Goal: Task Accomplishment & Management: Use online tool/utility

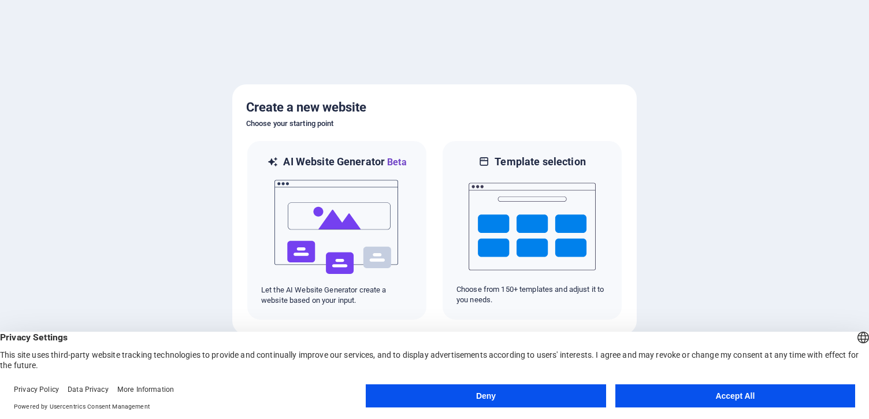
click at [532, 389] on button "Deny" at bounding box center [486, 395] width 240 height 23
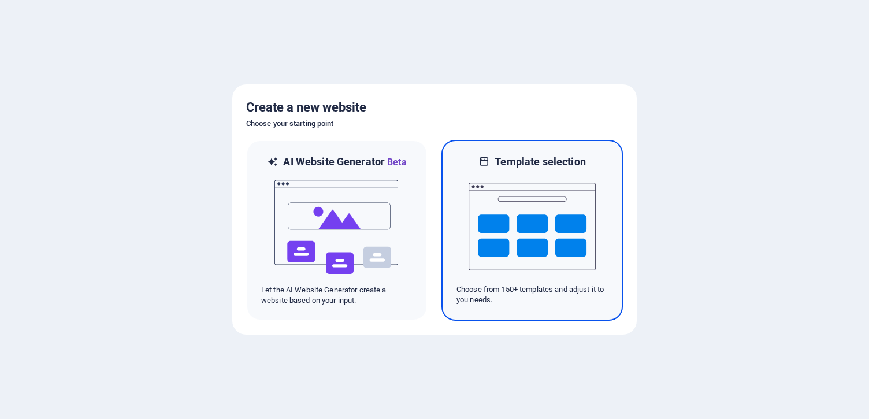
click at [493, 232] on img at bounding box center [531, 227] width 127 height 116
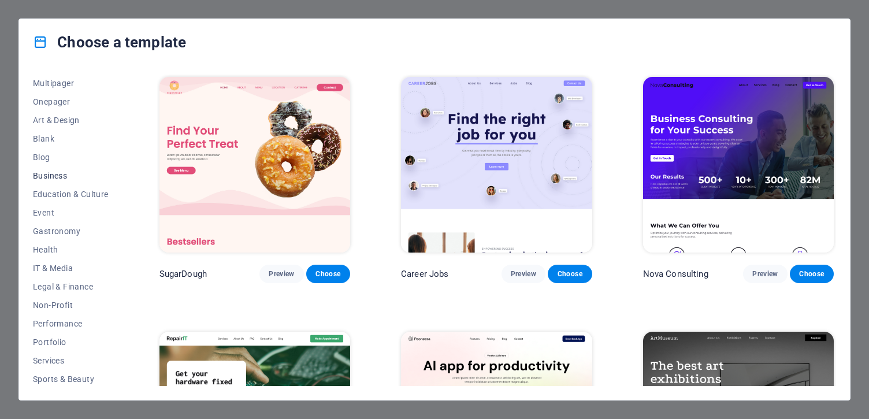
scroll to position [151, 0]
click at [273, 358] on img at bounding box center [254, 420] width 191 height 176
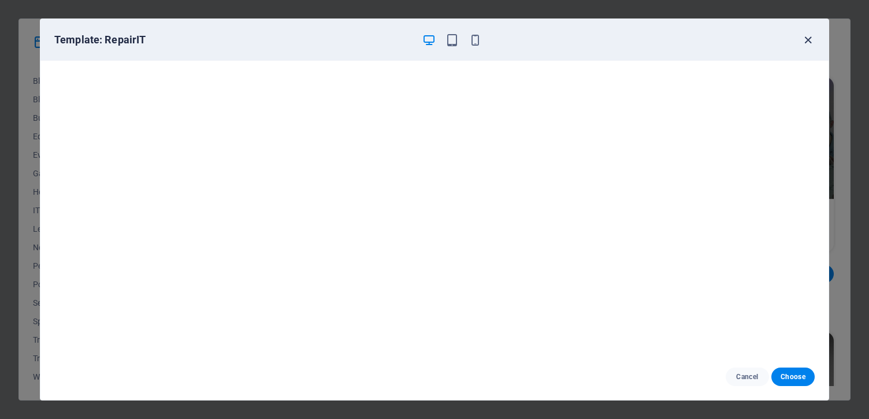
click at [802, 43] on icon "button" at bounding box center [807, 40] width 13 height 13
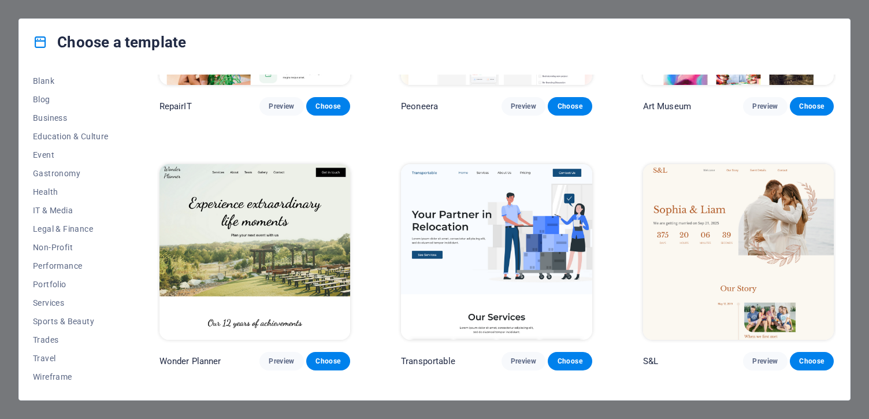
scroll to position [418, 0]
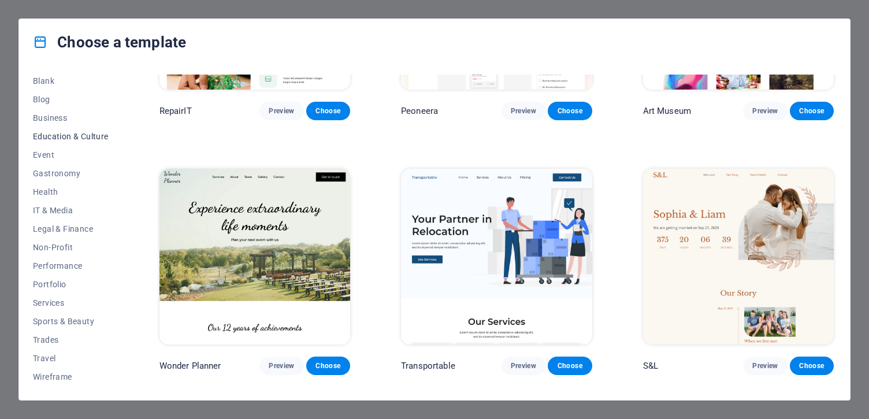
click at [52, 133] on span "Education & Culture" at bounding box center [71, 136] width 76 height 9
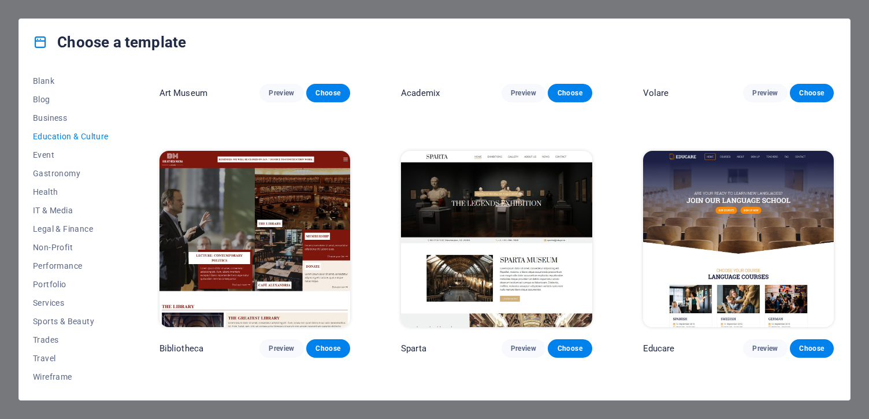
scroll to position [222, 0]
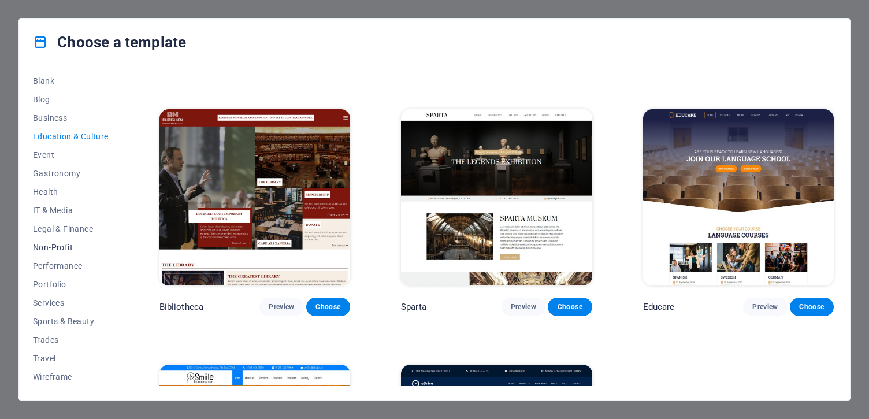
click at [56, 245] on span "Non-Profit" at bounding box center [71, 247] width 76 height 9
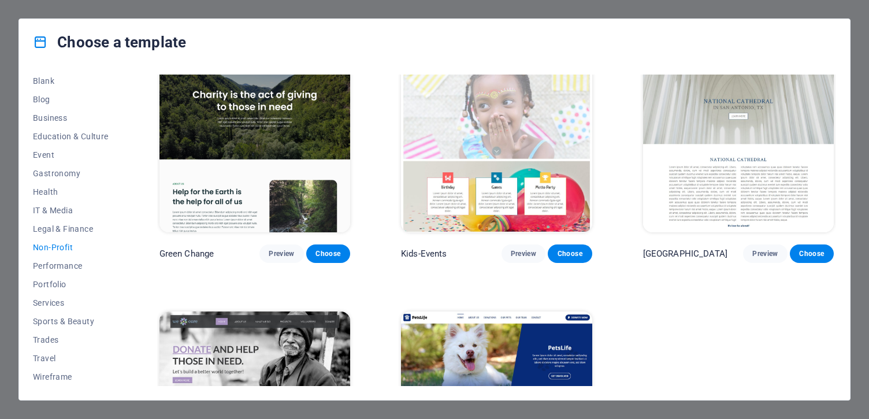
scroll to position [0, 0]
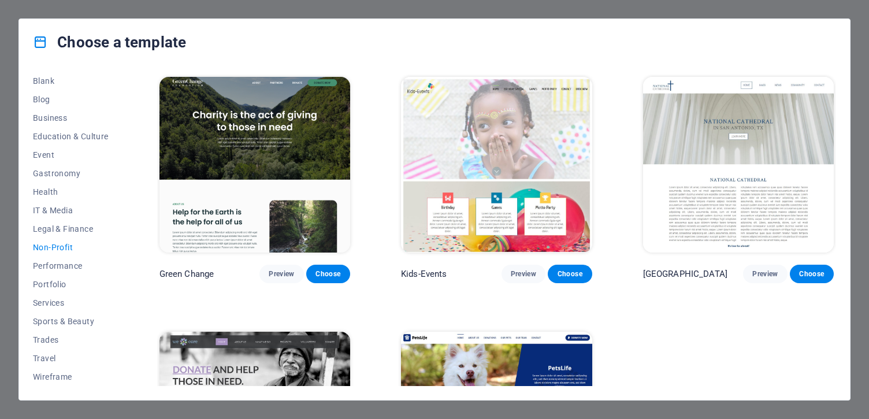
click at [256, 135] on img at bounding box center [254, 165] width 191 height 176
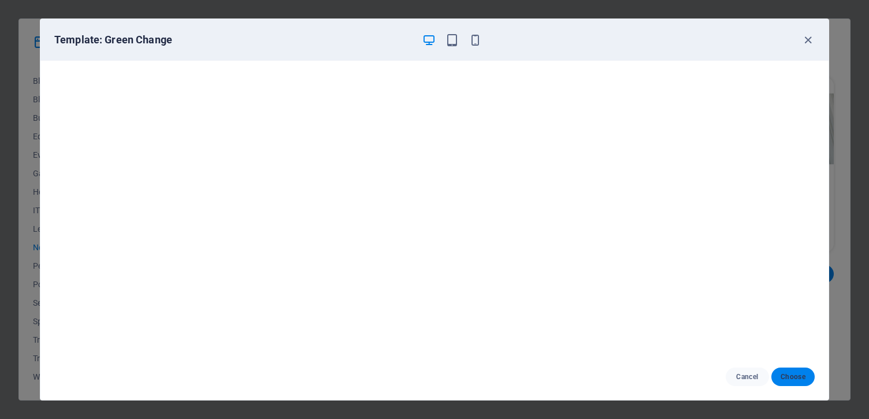
click at [802, 376] on span "Choose" at bounding box center [792, 376] width 25 height 9
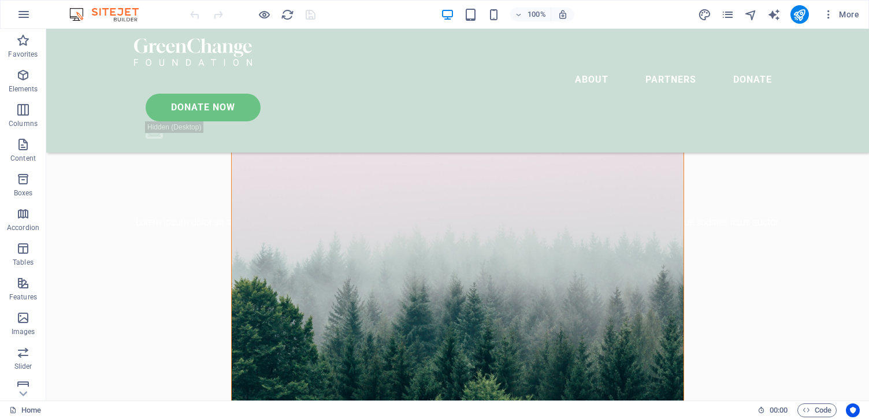
scroll to position [386, 0]
click at [21, 107] on icon "button" at bounding box center [23, 110] width 14 height 14
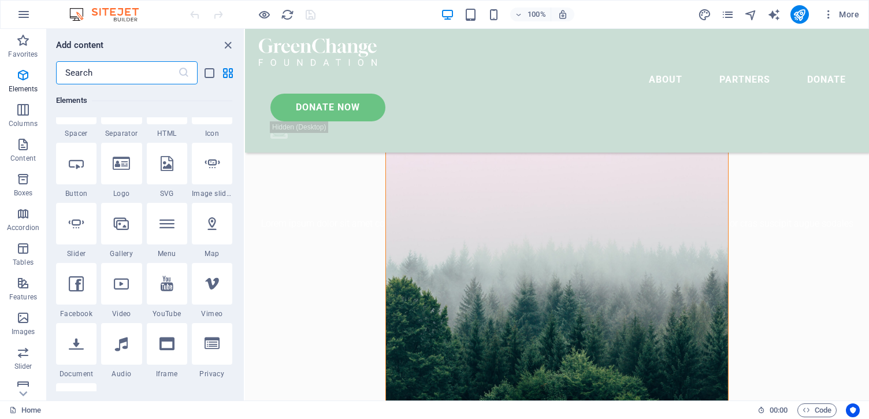
scroll to position [572, 0]
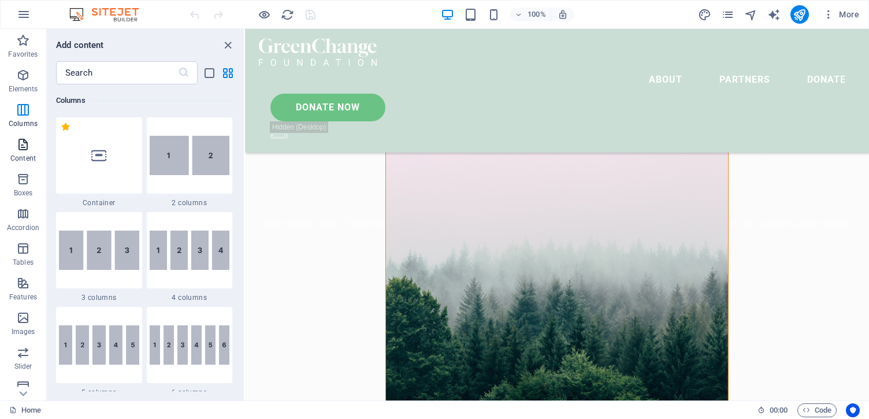
click at [27, 150] on icon "button" at bounding box center [23, 144] width 14 height 14
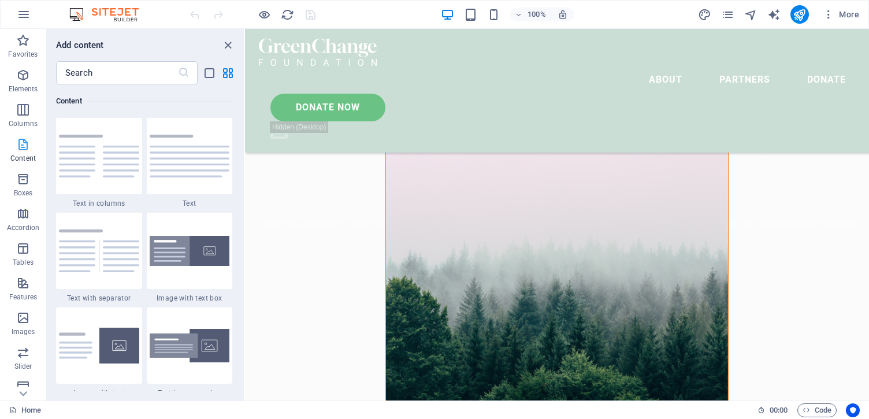
scroll to position [2021, 0]
click at [23, 75] on icon "button" at bounding box center [23, 75] width 14 height 14
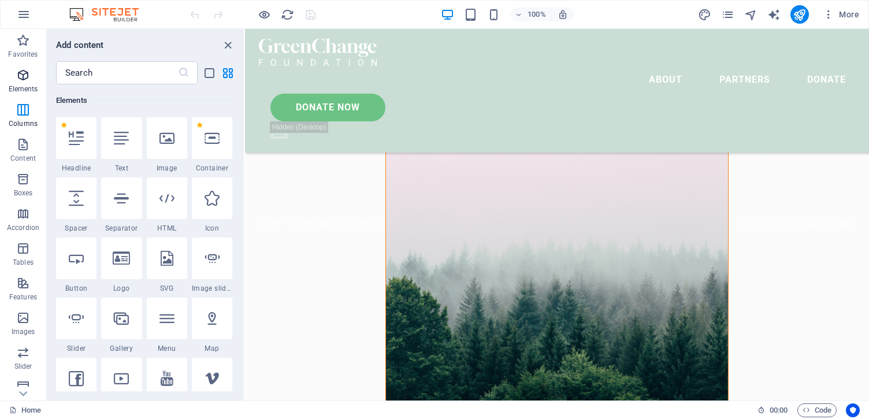
scroll to position [123, 0]
click at [25, 111] on icon "button" at bounding box center [23, 110] width 14 height 14
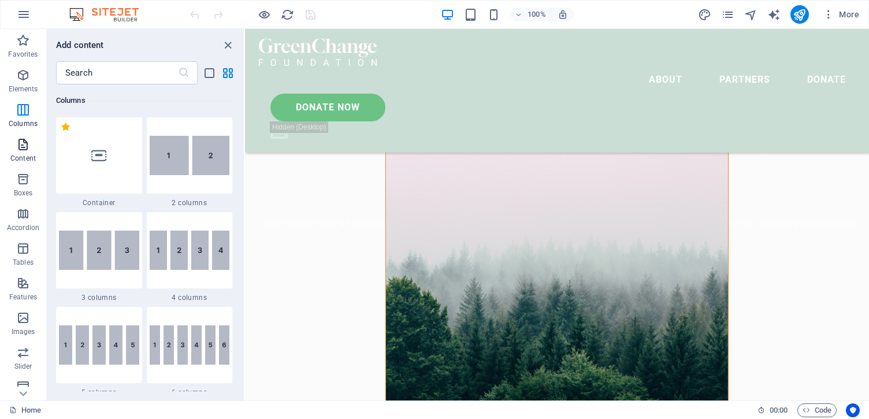
scroll to position [572, 0]
click at [21, 181] on icon "button" at bounding box center [23, 179] width 14 height 14
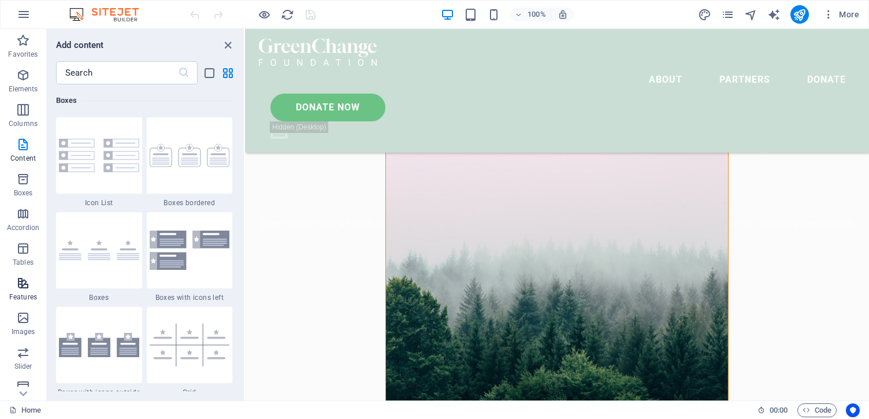
click at [22, 289] on icon "button" at bounding box center [23, 283] width 14 height 14
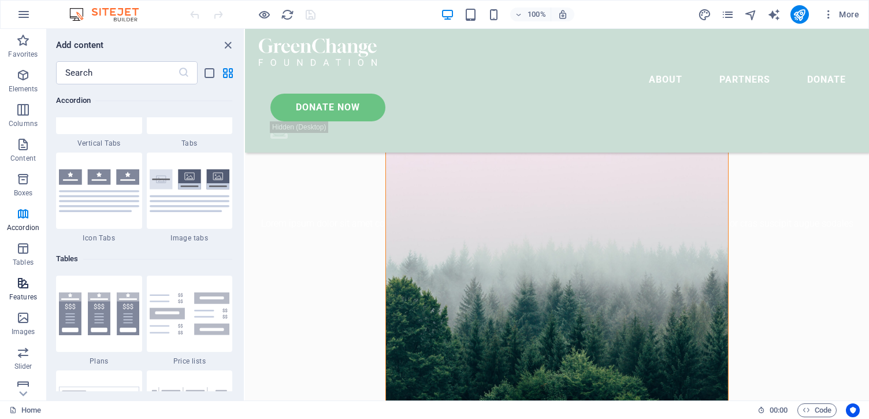
scroll to position [4502, 0]
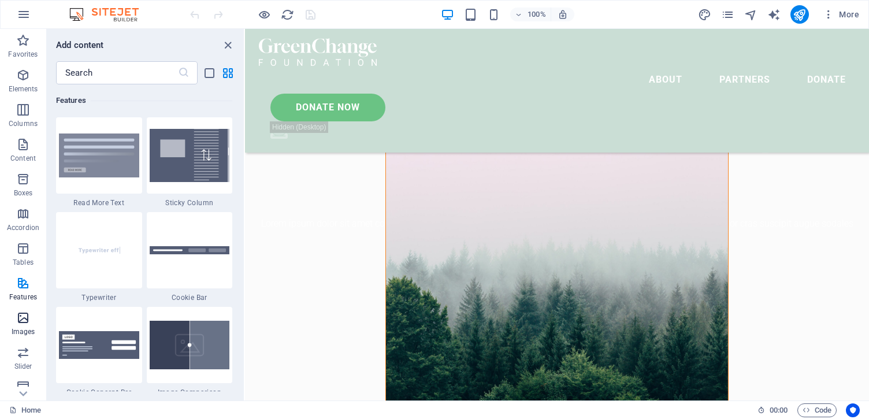
click at [25, 323] on icon "button" at bounding box center [23, 318] width 14 height 14
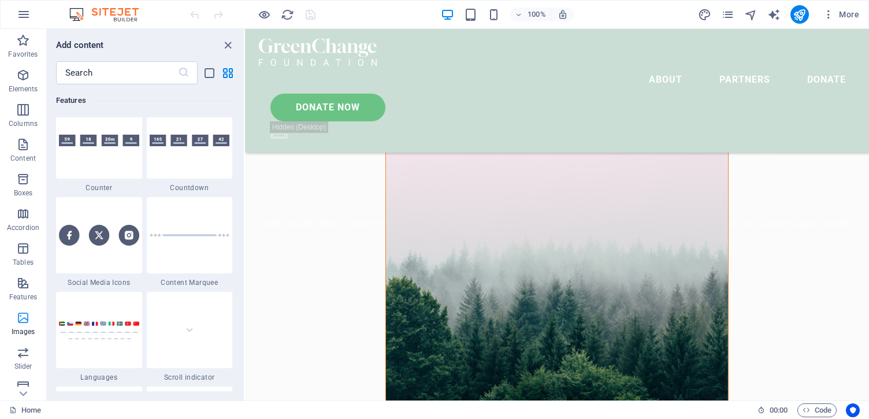
scroll to position [5857, 0]
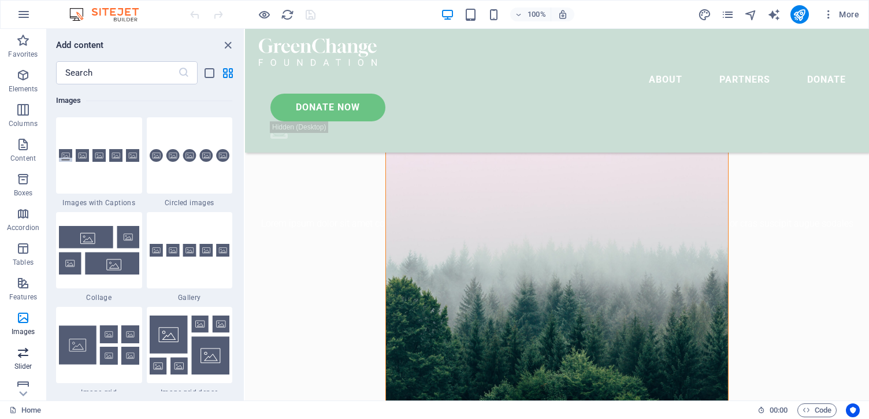
click at [24, 348] on icon "button" at bounding box center [23, 352] width 14 height 14
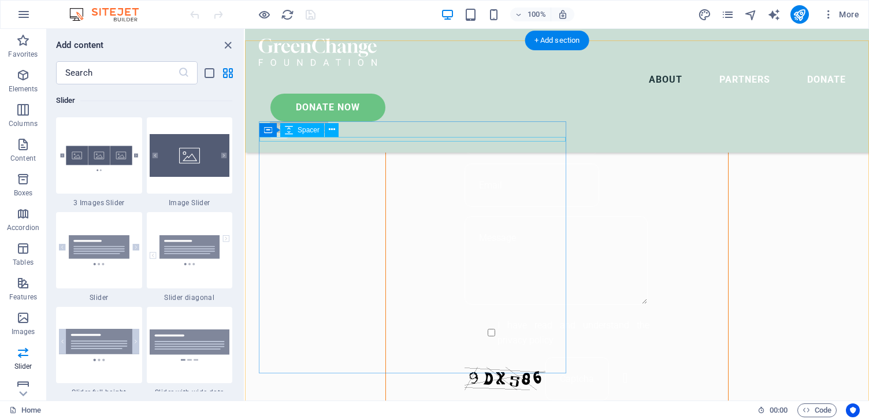
scroll to position [0, 0]
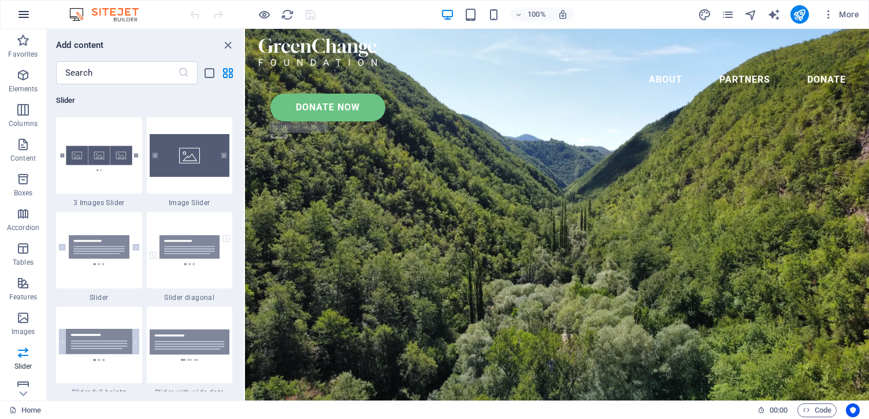
click at [24, 13] on icon "button" at bounding box center [24, 15] width 14 height 14
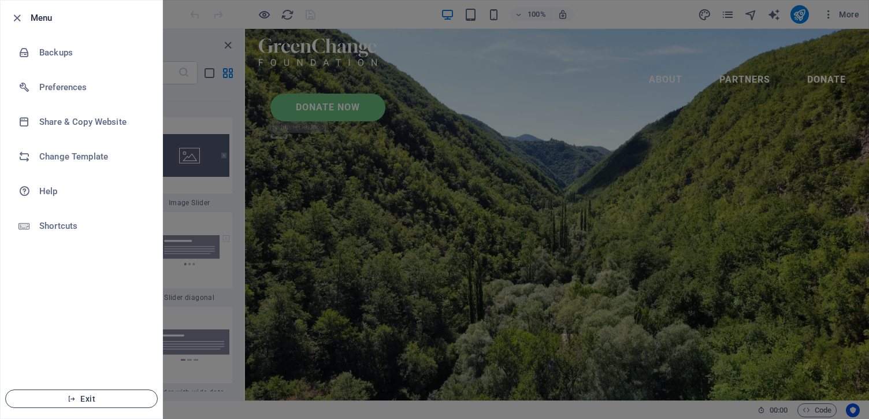
click at [80, 400] on span "Exit" at bounding box center [81, 398] width 133 height 9
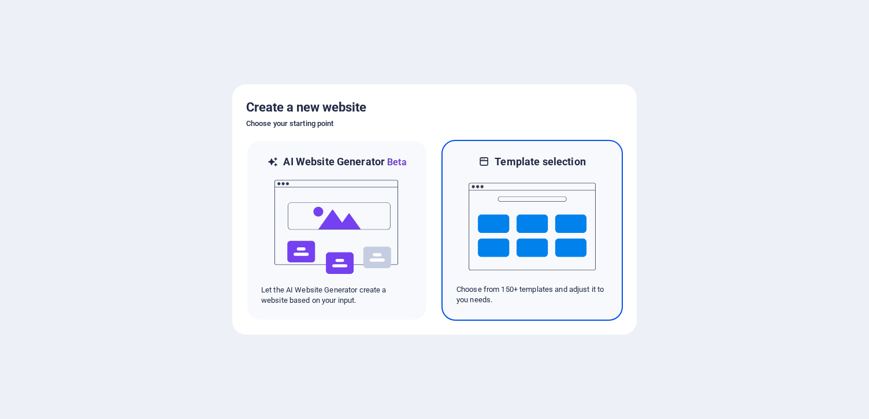
click at [520, 228] on img at bounding box center [531, 227] width 127 height 116
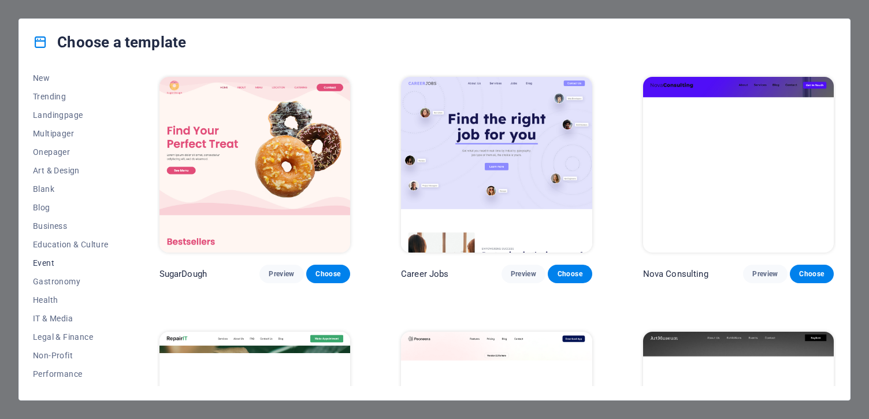
scroll to position [44, 0]
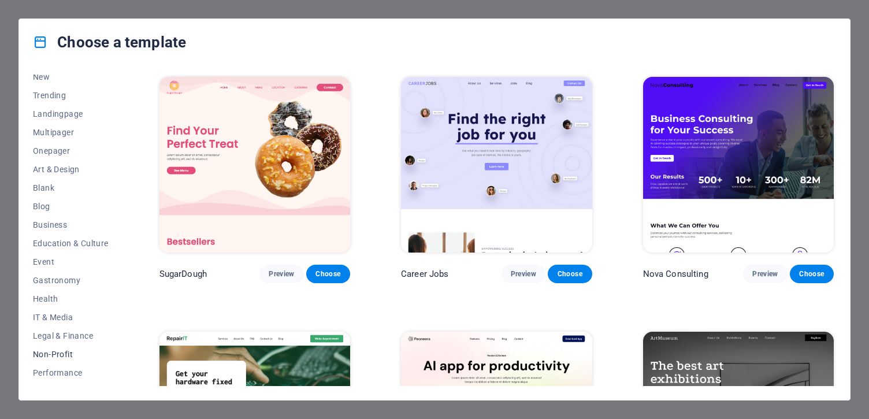
click at [64, 357] on span "Non-Profit" at bounding box center [71, 353] width 76 height 9
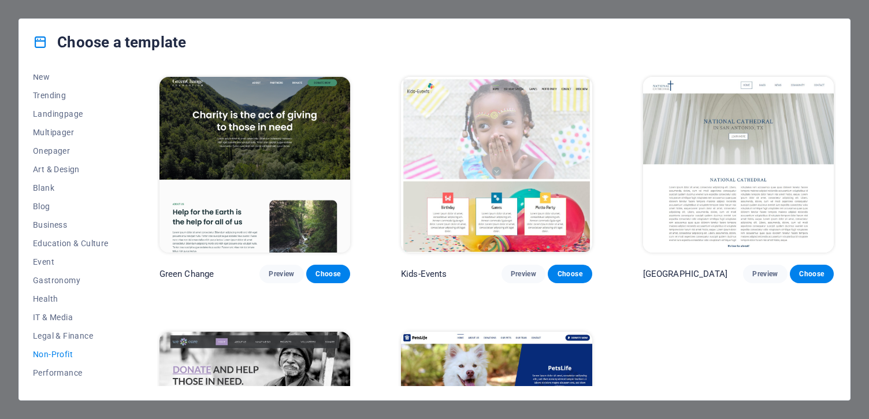
click at [256, 125] on img at bounding box center [254, 165] width 191 height 176
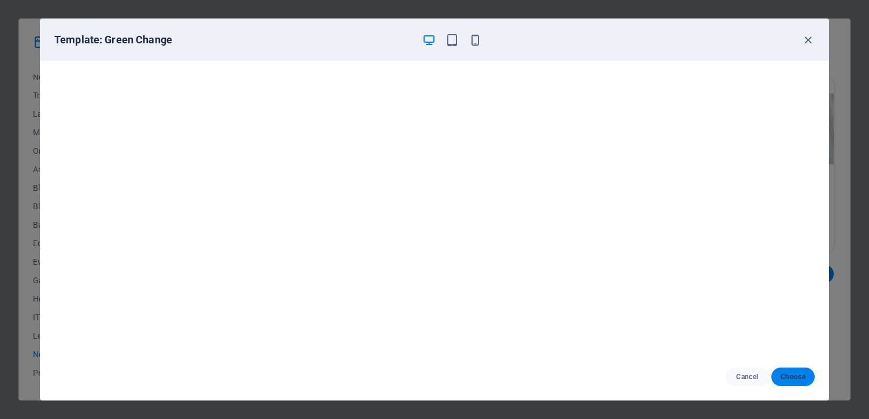
click at [786, 375] on span "Choose" at bounding box center [792, 376] width 25 height 9
